Goal: Task Accomplishment & Management: Manage account settings

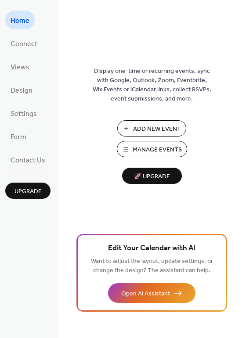
click at [153, 145] on span "Manage Events" at bounding box center [157, 149] width 49 height 9
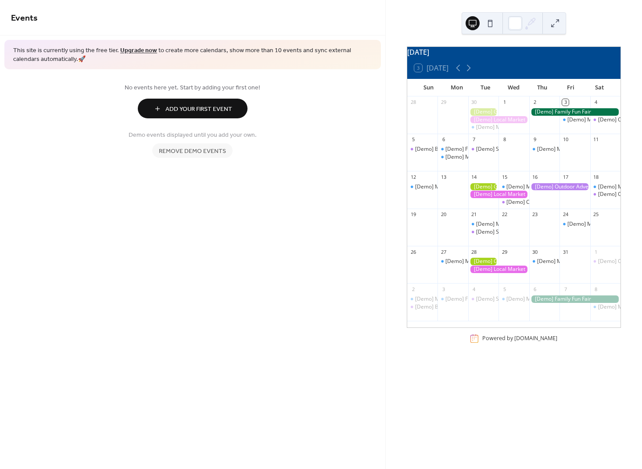
click at [213, 154] on span "Remove demo events" at bounding box center [192, 151] width 67 height 9
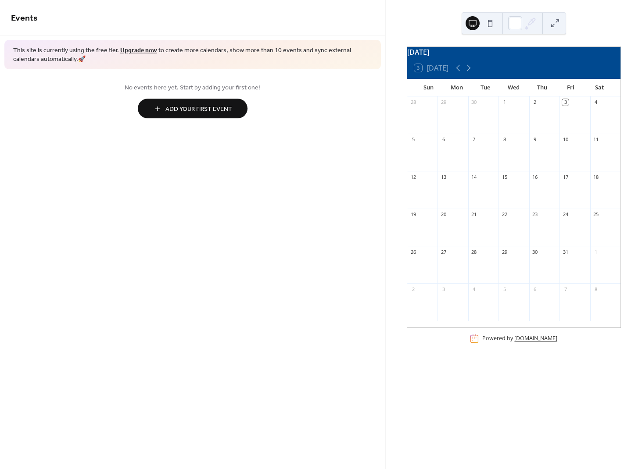
click at [555, 343] on link "[DOMAIN_NAME]" at bounding box center [535, 338] width 43 height 7
